Goal: Find specific page/section: Find specific page/section

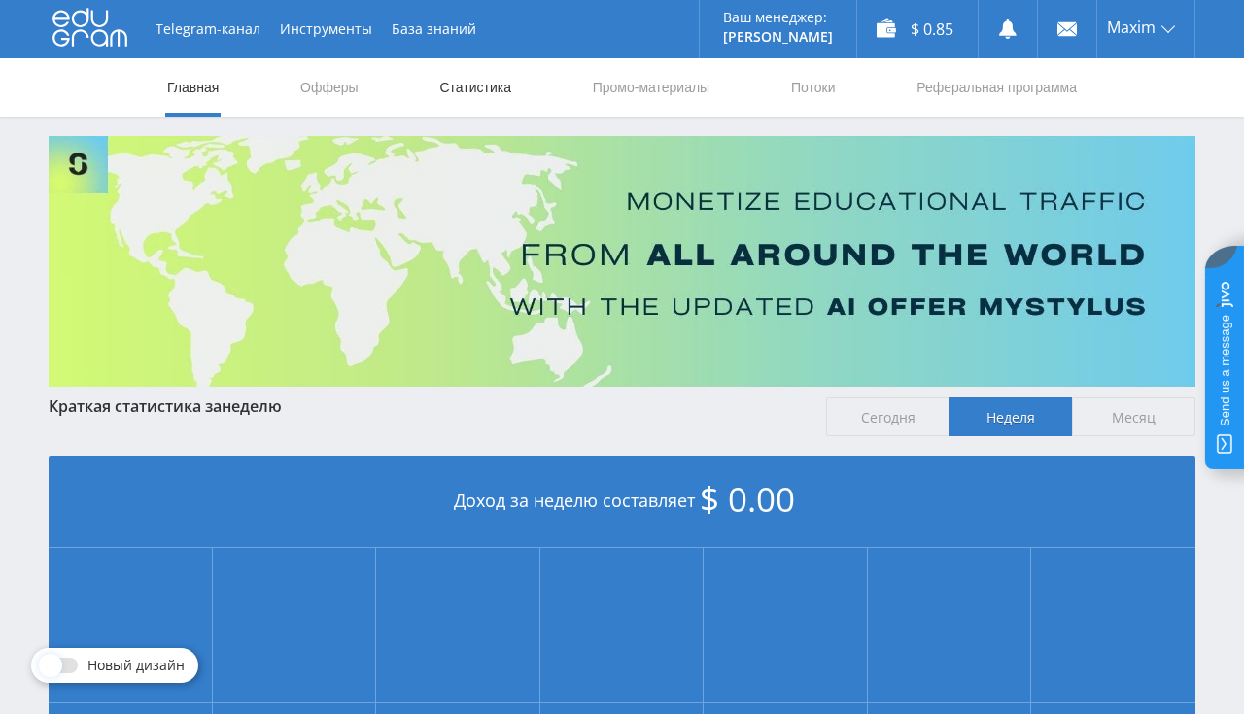
click at [482, 84] on link "Статистика" at bounding box center [475, 87] width 76 height 58
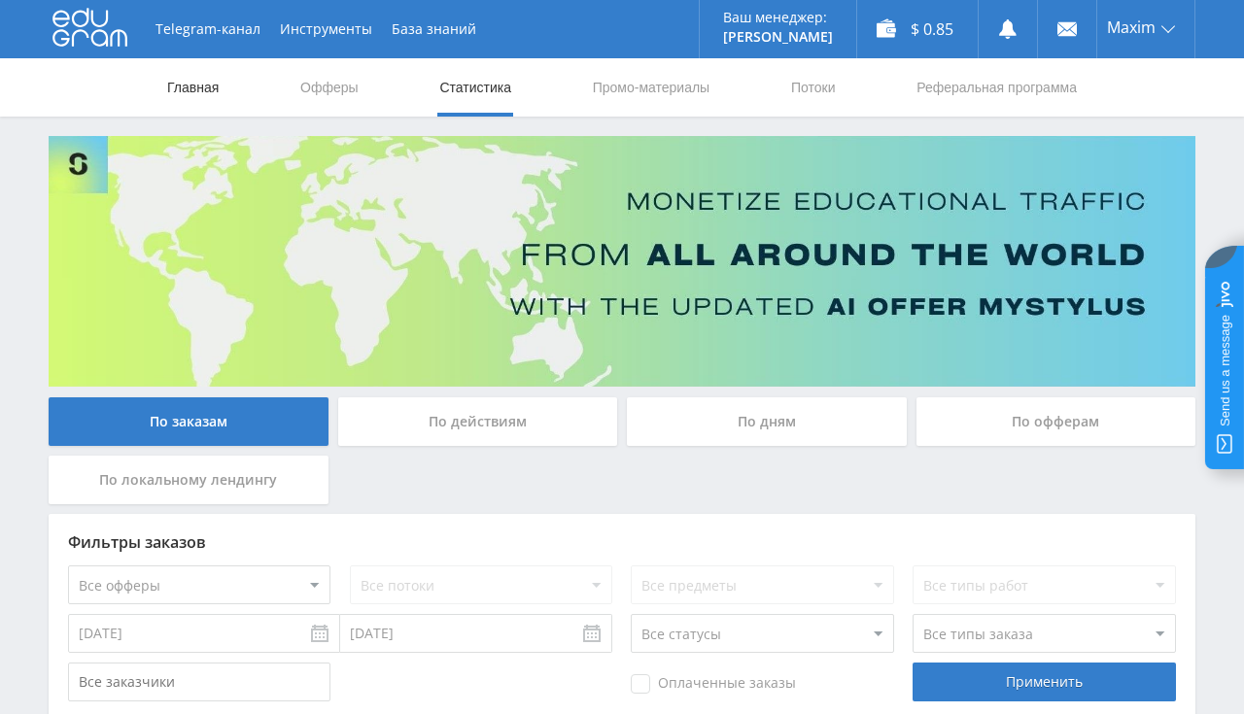
click at [196, 98] on link "Главная" at bounding box center [192, 87] width 55 height 58
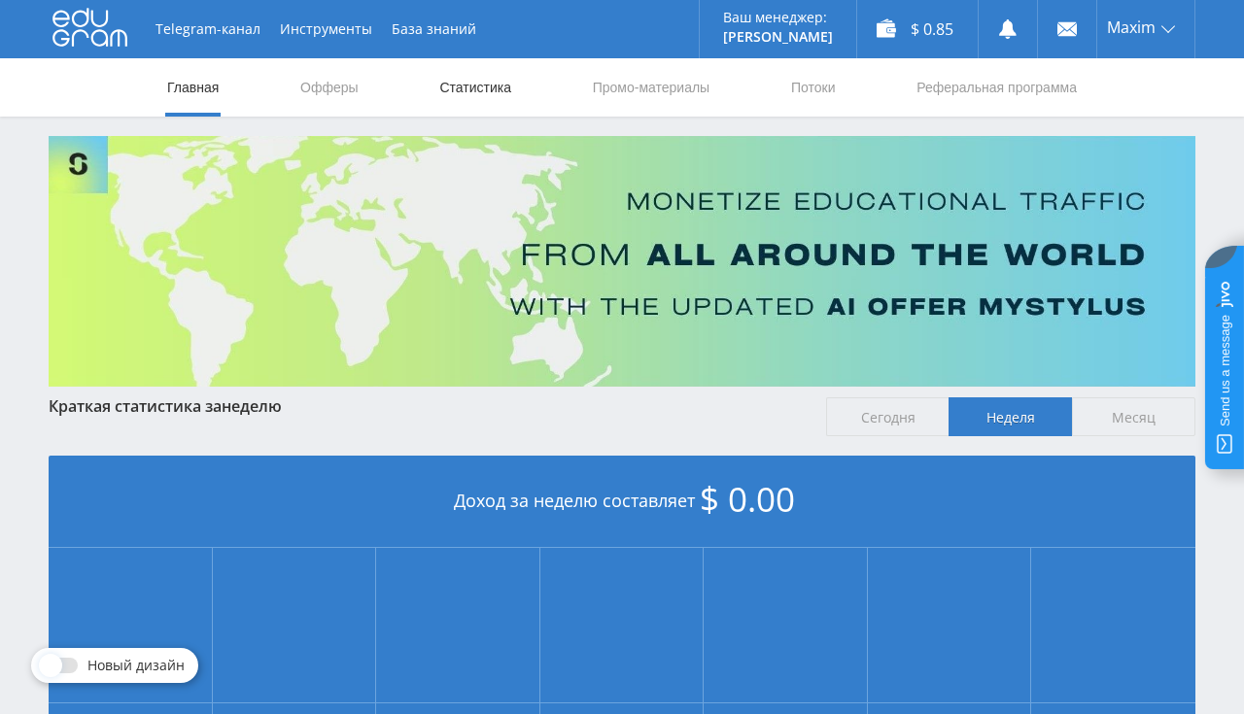
click at [488, 83] on link "Статистика" at bounding box center [475, 87] width 76 height 58
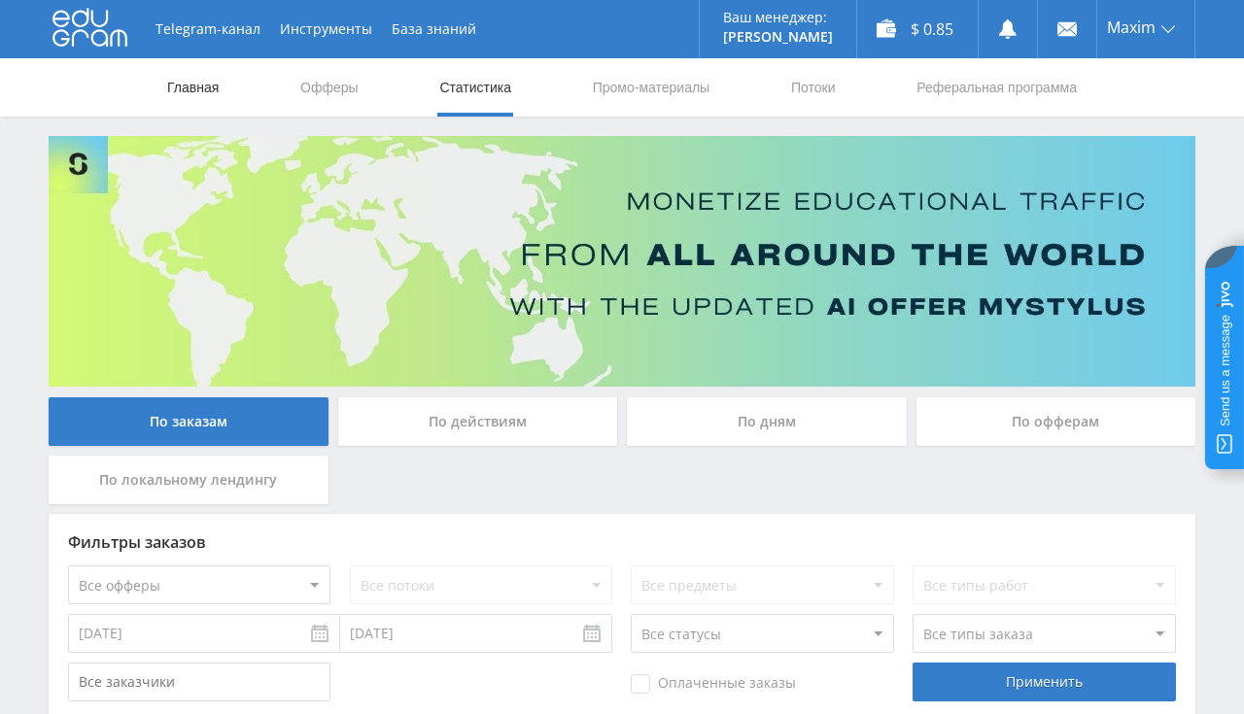
click at [203, 97] on link "Главная" at bounding box center [192, 87] width 55 height 58
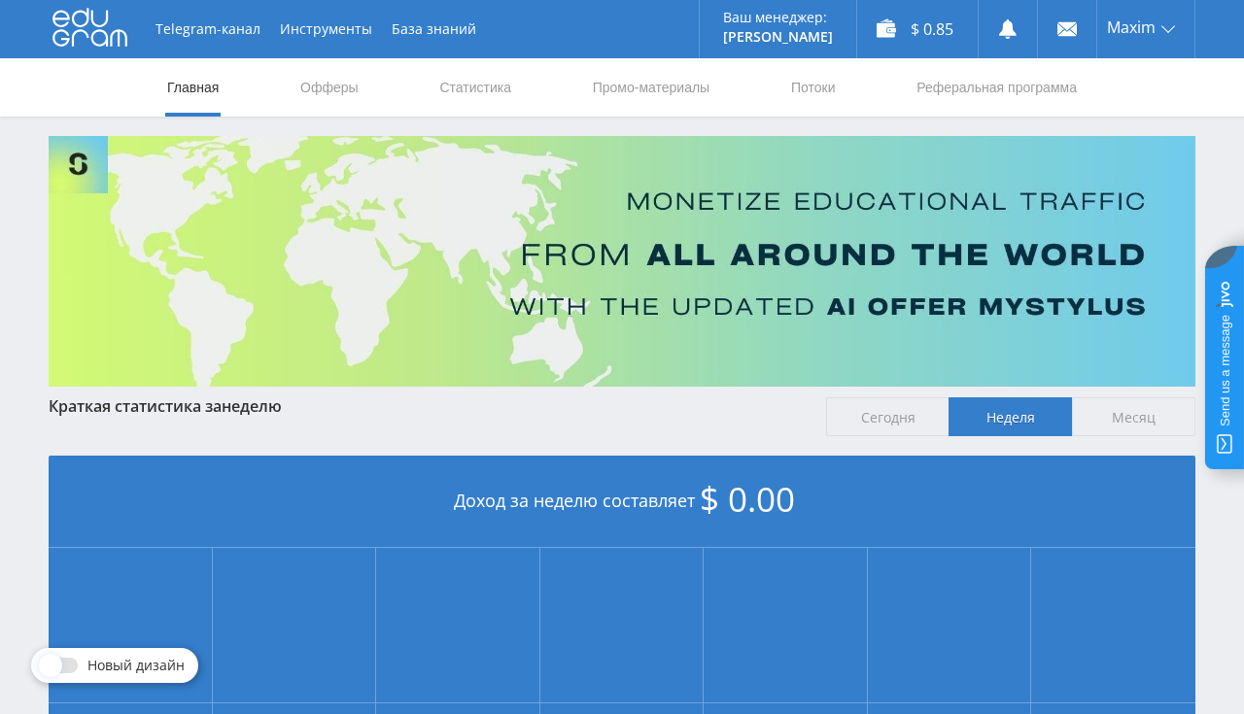
scroll to position [439, 0]
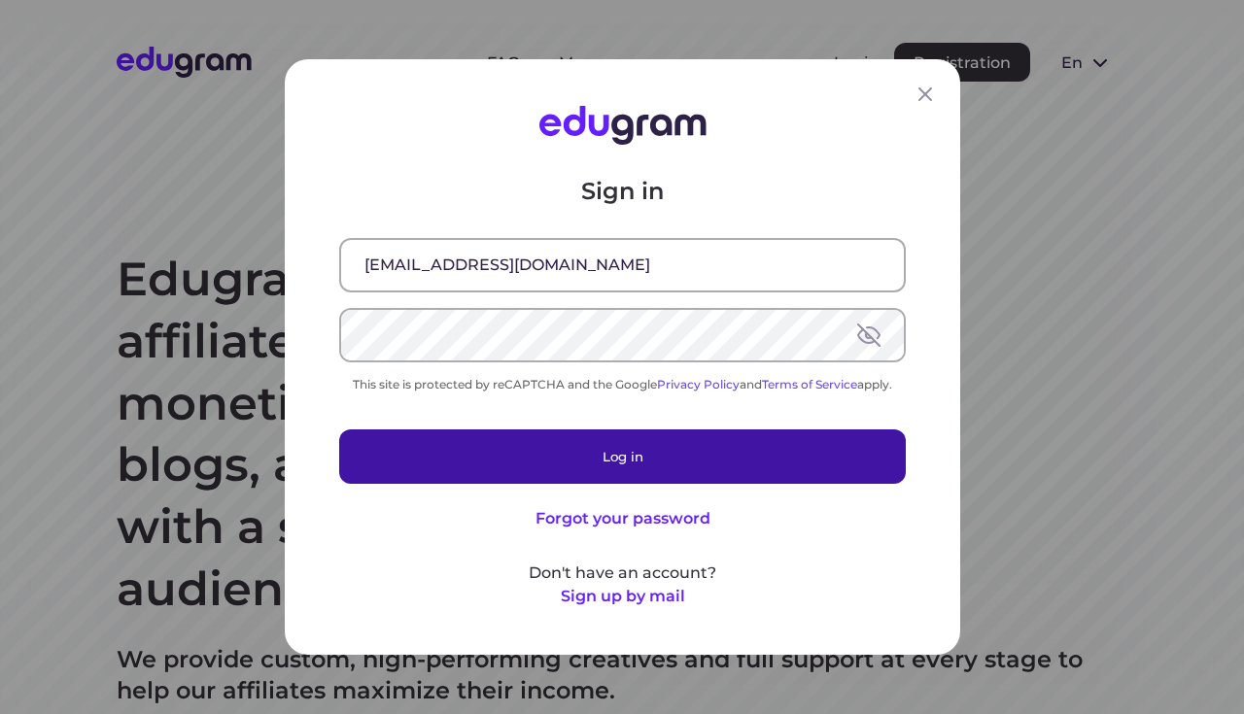
click at [566, 459] on button "Log in" at bounding box center [622, 457] width 567 height 54
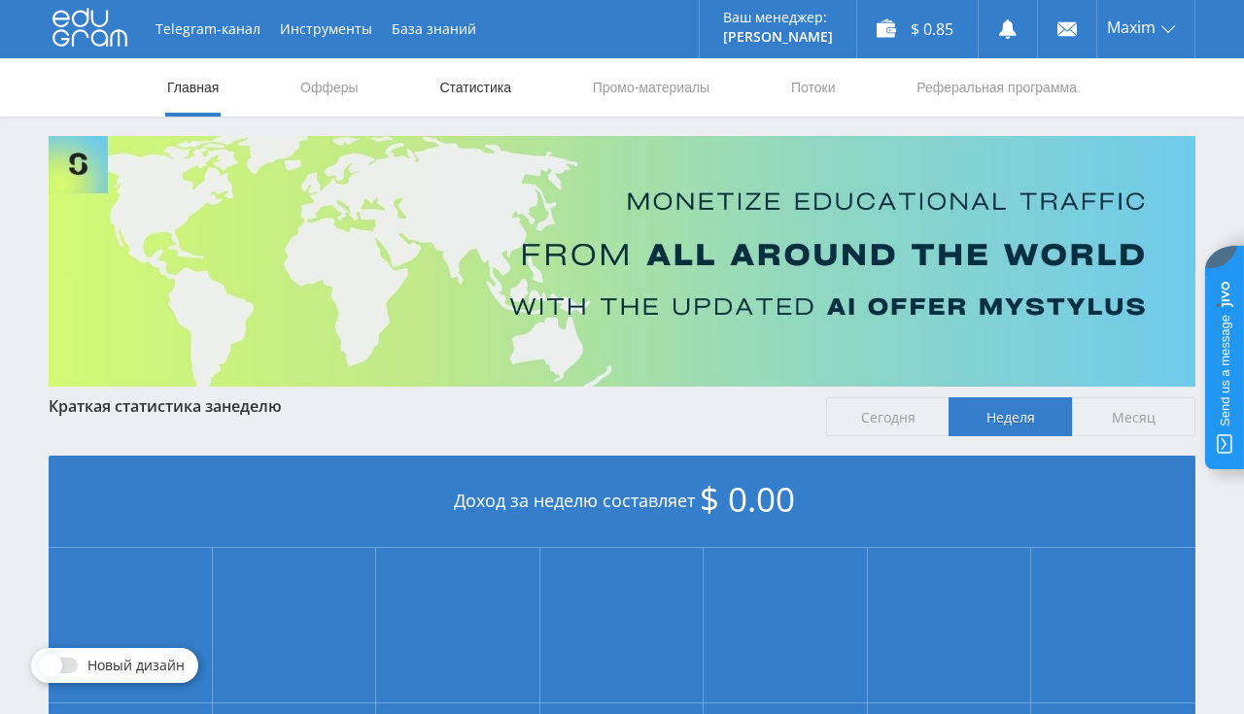
click at [451, 99] on link "Статистика" at bounding box center [475, 87] width 76 height 58
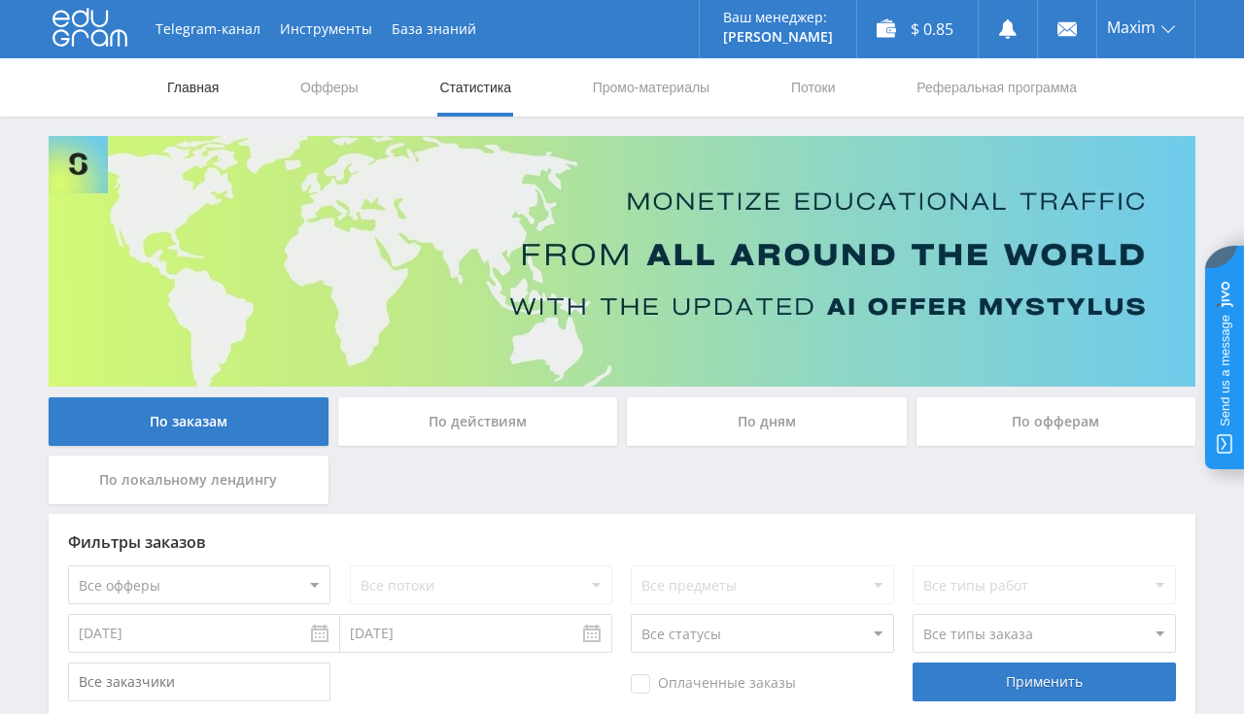
click at [189, 94] on link "Главная" at bounding box center [192, 87] width 55 height 58
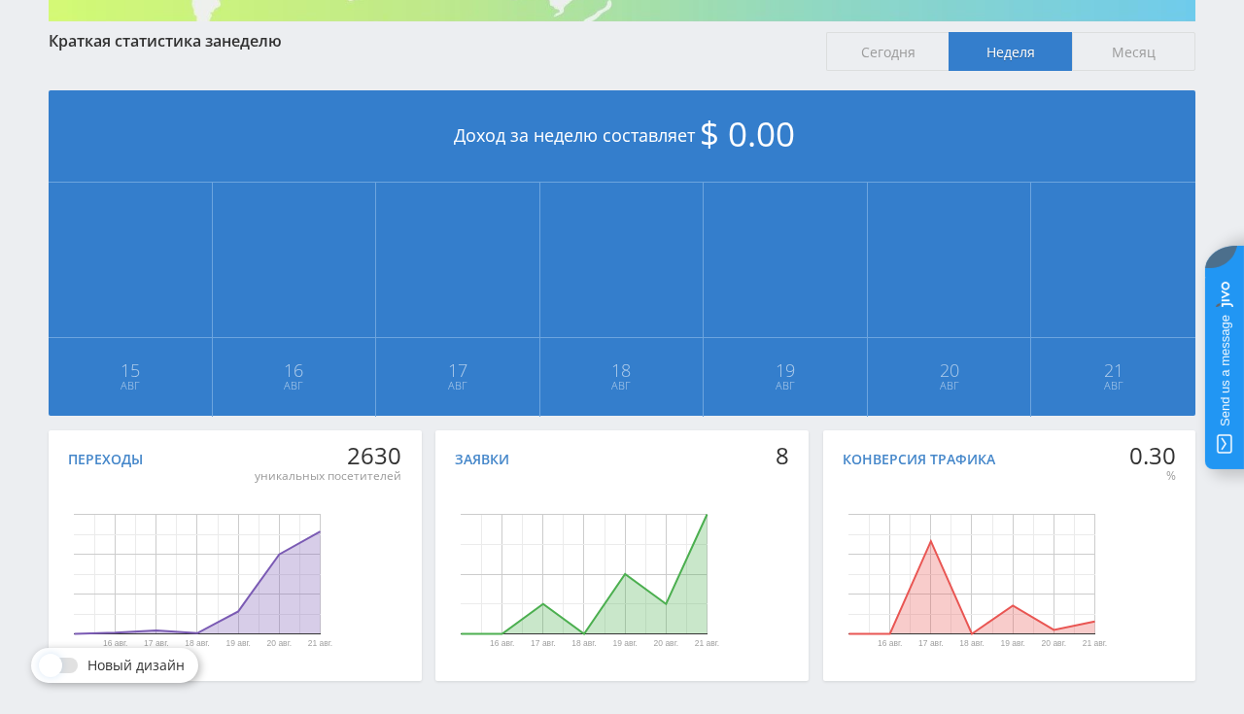
scroll to position [439, 0]
